Goal: Navigation & Orientation: Find specific page/section

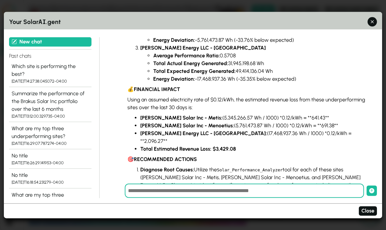
scroll to position [175, 0]
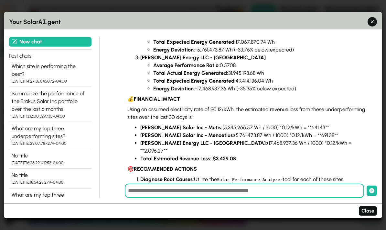
click at [378, 12] on div "Your Solar AI .gent" at bounding box center [193, 20] width 379 height 17
click at [373, 20] on icon "button" at bounding box center [372, 21] width 3 height 3
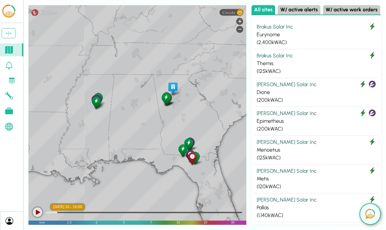
click at [147, 127] on div "[GEOGRAPHIC_DATA] [GEOGRAPHIC_DATA] [GEOGRAPHIC_DATA] [GEOGRAPHIC_DATA] [GEOGRA…" at bounding box center [137, 114] width 218 height 219
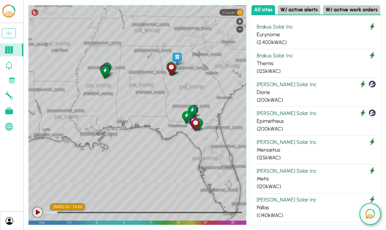
scroll to position [26, 0]
click at [39, 212] on div at bounding box center [38, 212] width 10 height 10
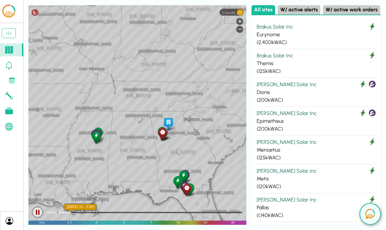
scroll to position [0, 0]
click at [233, 14] on span "Clouds" at bounding box center [229, 12] width 13 height 4
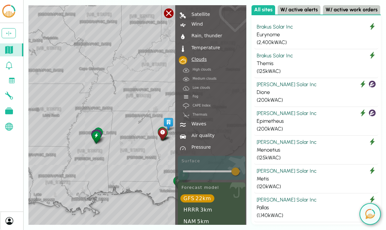
click at [209, 34] on div "Rain, thunder" at bounding box center [206, 35] width 34 height 5
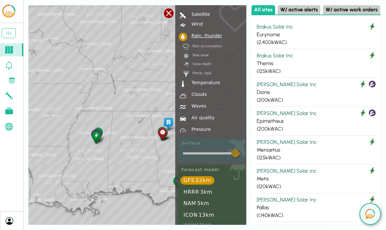
click at [117, 163] on div "[GEOGRAPHIC_DATA] [US_STATE] [GEOGRAPHIC_DATA] [GEOGRAPHIC_DATA] [GEOGRAPHIC_DA…" at bounding box center [137, 114] width 218 height 219
click at [171, 11] on div at bounding box center [169, 13] width 10 height 10
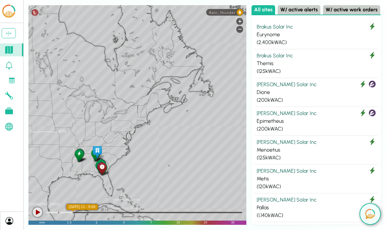
click at [295, 66] on div "Themis" at bounding box center [316, 64] width 119 height 8
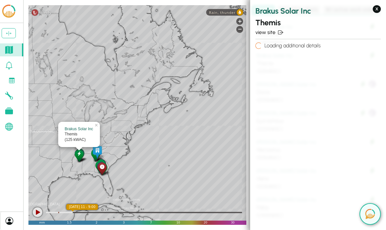
click at [270, 28] on link "view site" at bounding box center [319, 32] width 126 height 8
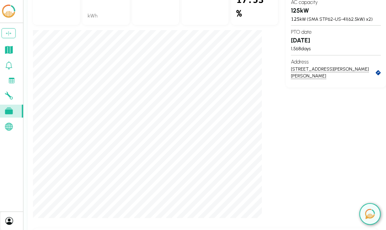
scroll to position [174, 1]
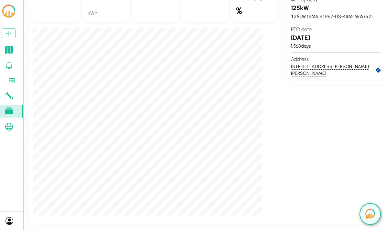
click at [10, 52] on icon at bounding box center [9, 50] width 8 height 8
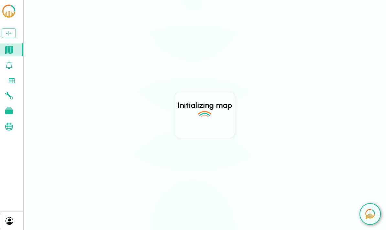
scroll to position [26, 0]
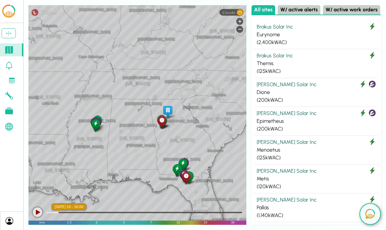
click at [332, 60] on div "Themis" at bounding box center [316, 64] width 119 height 8
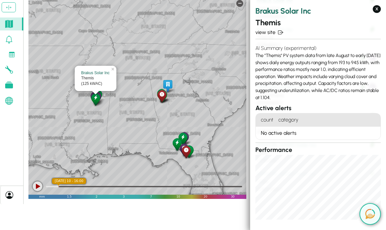
click at [268, 34] on link "view site" at bounding box center [319, 32] width 126 height 8
